Goal: Task Accomplishment & Management: Complete application form

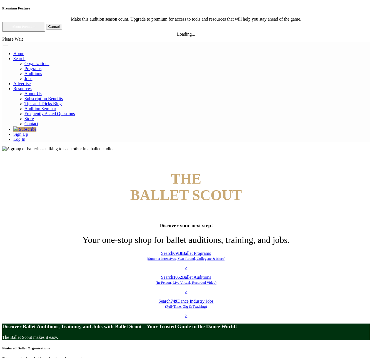
click at [283, 132] on li "Sign Up" at bounding box center [191, 134] width 357 height 5
click at [28, 132] on link "Sign Up" at bounding box center [20, 134] width 15 height 5
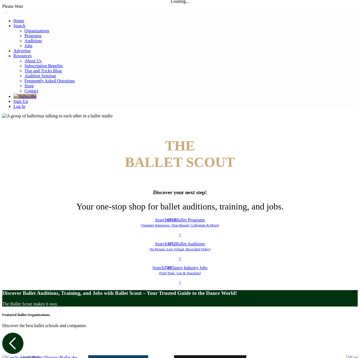
scroll to position [58, 0]
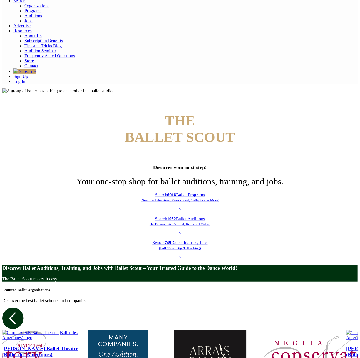
click at [233, 176] on h1 "Your one-stop shop for ballet auditions, training, and jobs." at bounding box center [180, 181] width 356 height 10
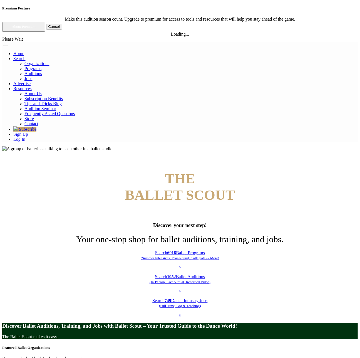
click at [233, 170] on h4 "THE BALLET SCOUT" at bounding box center [180, 186] width 356 height 33
click at [306, 222] on h3 "Discover your next step!" at bounding box center [180, 225] width 356 height 6
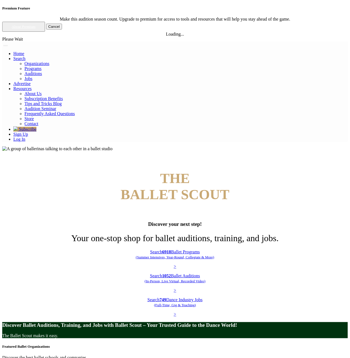
click at [28, 132] on link "Sign Up" at bounding box center [20, 134] width 15 height 5
click at [322, 170] on div "THE BALLET SCOUT Discover your next step! Your one-stop shop for ballet auditio…" at bounding box center [175, 243] width 346 height 147
click at [113, 147] on img at bounding box center [57, 148] width 110 height 5
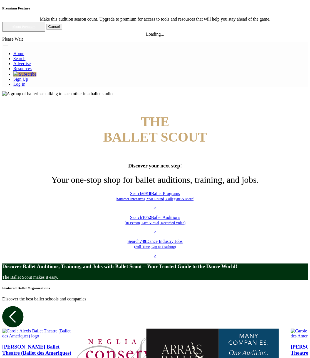
click at [91, 96] on img at bounding box center [57, 93] width 110 height 5
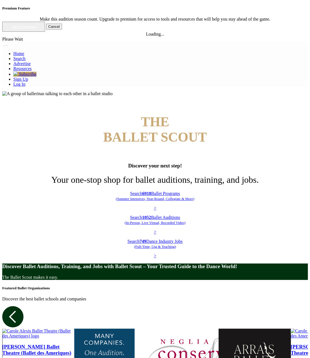
click at [113, 96] on img at bounding box center [57, 93] width 110 height 5
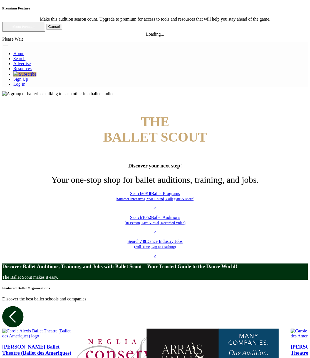
click at [28, 81] on link "Sign Up" at bounding box center [20, 79] width 15 height 5
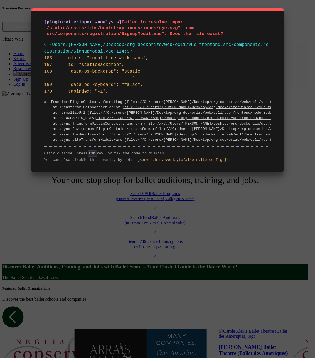
click at [73, 189] on div "[plugin:vite:import-analysis] Failed to resolve import "/static/assets/libs/boo…" at bounding box center [157, 179] width 315 height 358
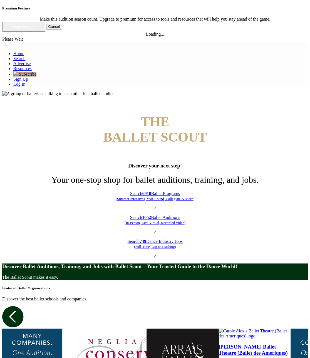
click at [8, 45] on button "Toggle navigation" at bounding box center [5, 45] width 4 height 1
click at [28, 81] on link "Sign Up" at bounding box center [20, 79] width 15 height 5
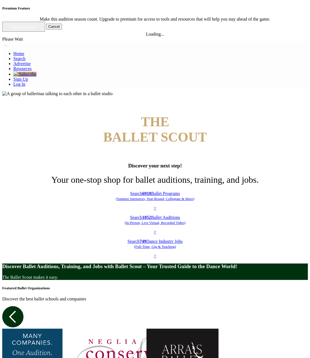
click at [279, 42] on nav "Home Search Organizations Programs Auditions Jobs" at bounding box center [155, 64] width 306 height 45
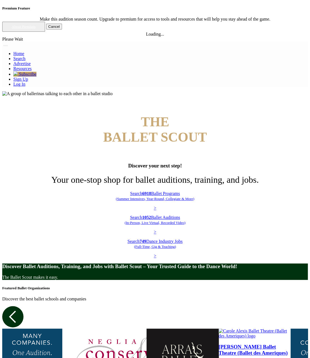
click at [6, 46] on span "Toggle navigation" at bounding box center [6, 46] width 0 height 0
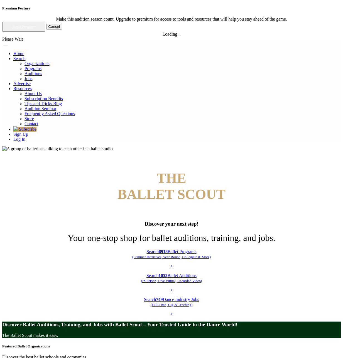
click at [28, 132] on link "Sign Up" at bounding box center [20, 134] width 15 height 5
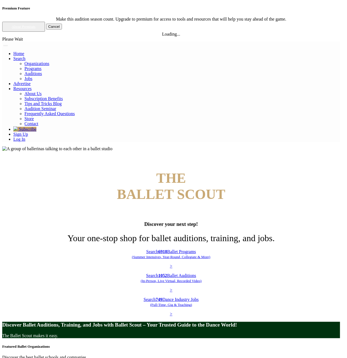
drag, startPoint x: 149, startPoint y: 83, endPoint x: 192, endPoint y: 79, distance: 43.4
